Goal: Find contact information

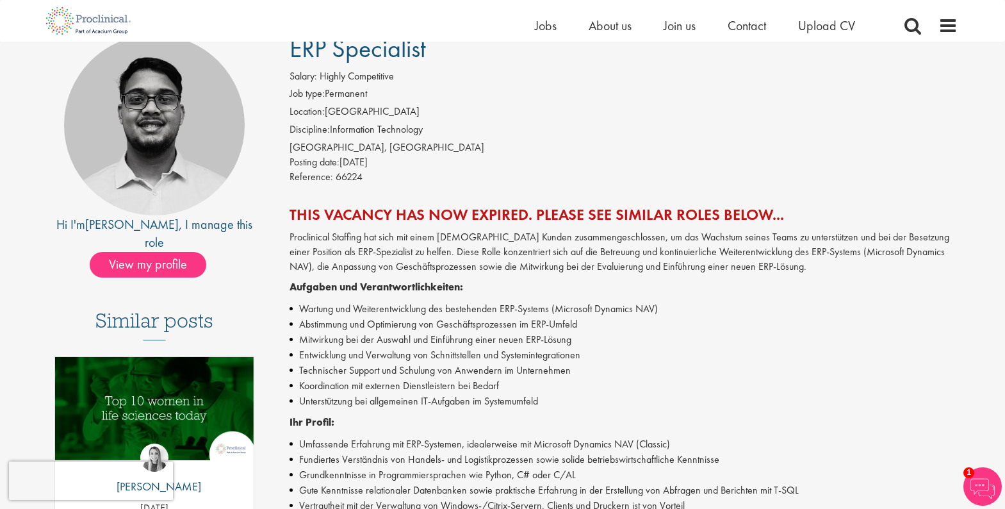
scroll to position [105, 0]
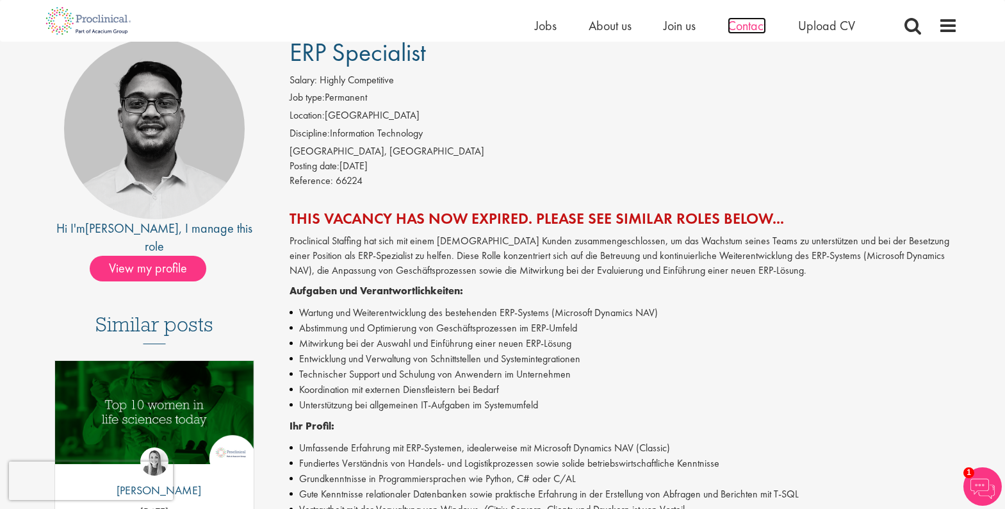
click at [743, 23] on span "Contact" at bounding box center [747, 25] width 38 height 17
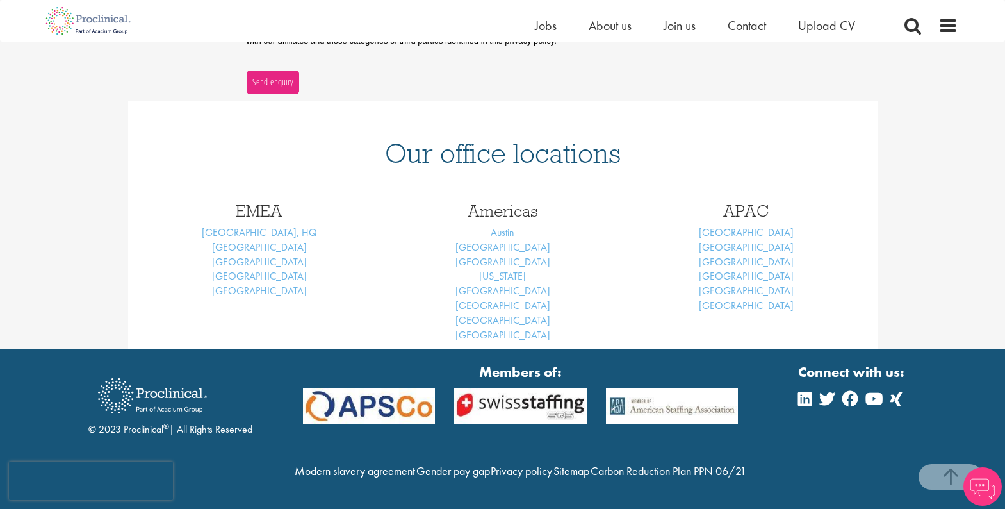
scroll to position [490, 0]
drag, startPoint x: 280, startPoint y: 233, endPoint x: 244, endPoint y: 232, distance: 35.9
click at [244, 232] on div "EMEA London, HQ Basel Brussels Frankfurt Cardiff" at bounding box center [260, 248] width 244 height 116
copy link "[GEOGRAPHIC_DATA]"
click at [258, 240] on link "Basel" at bounding box center [259, 246] width 95 height 13
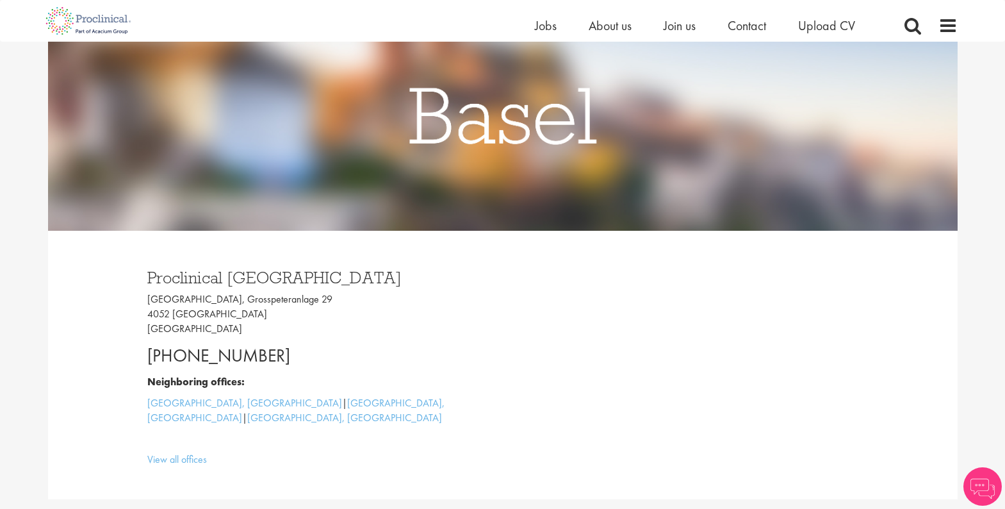
scroll to position [170, 0]
drag, startPoint x: 318, startPoint y: 276, endPoint x: 151, endPoint y: 274, distance: 167.9
click at [151, 274] on h3 "Proclinical Switzerland" at bounding box center [320, 277] width 346 height 17
copy h3 "Proclinical Switzerland"
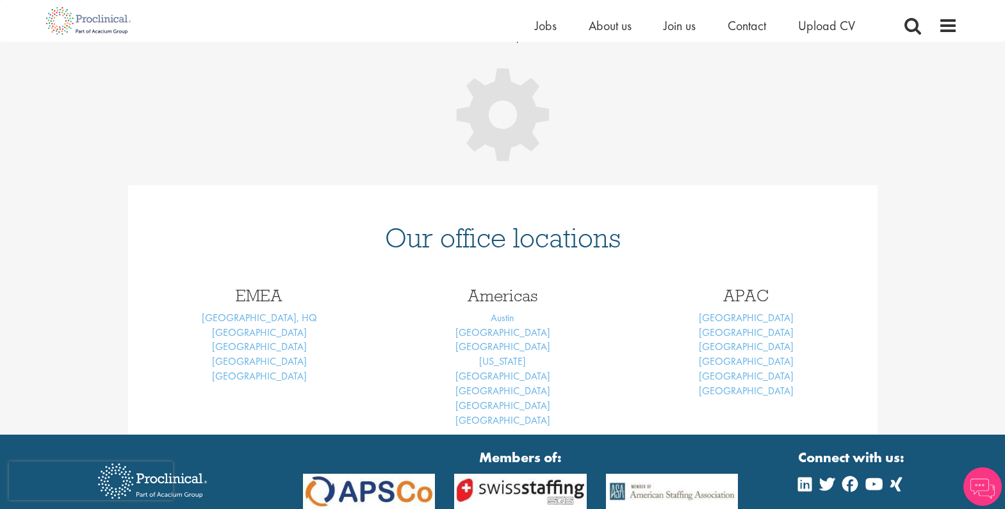
scroll to position [139, 0]
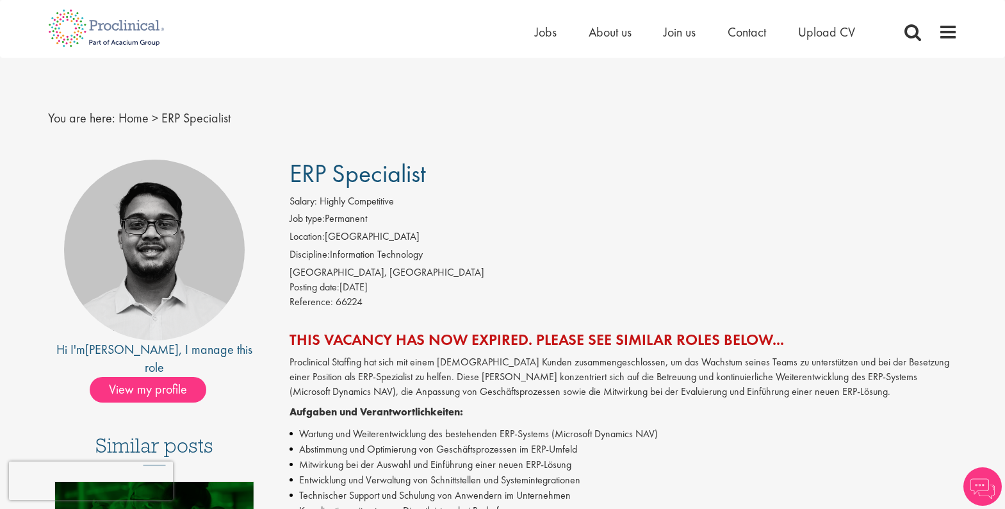
drag, startPoint x: 436, startPoint y: 181, endPoint x: 283, endPoint y: 176, distance: 153.2
copy span "ERP Specialist"
